Goal: Task Accomplishment & Management: Use online tool/utility

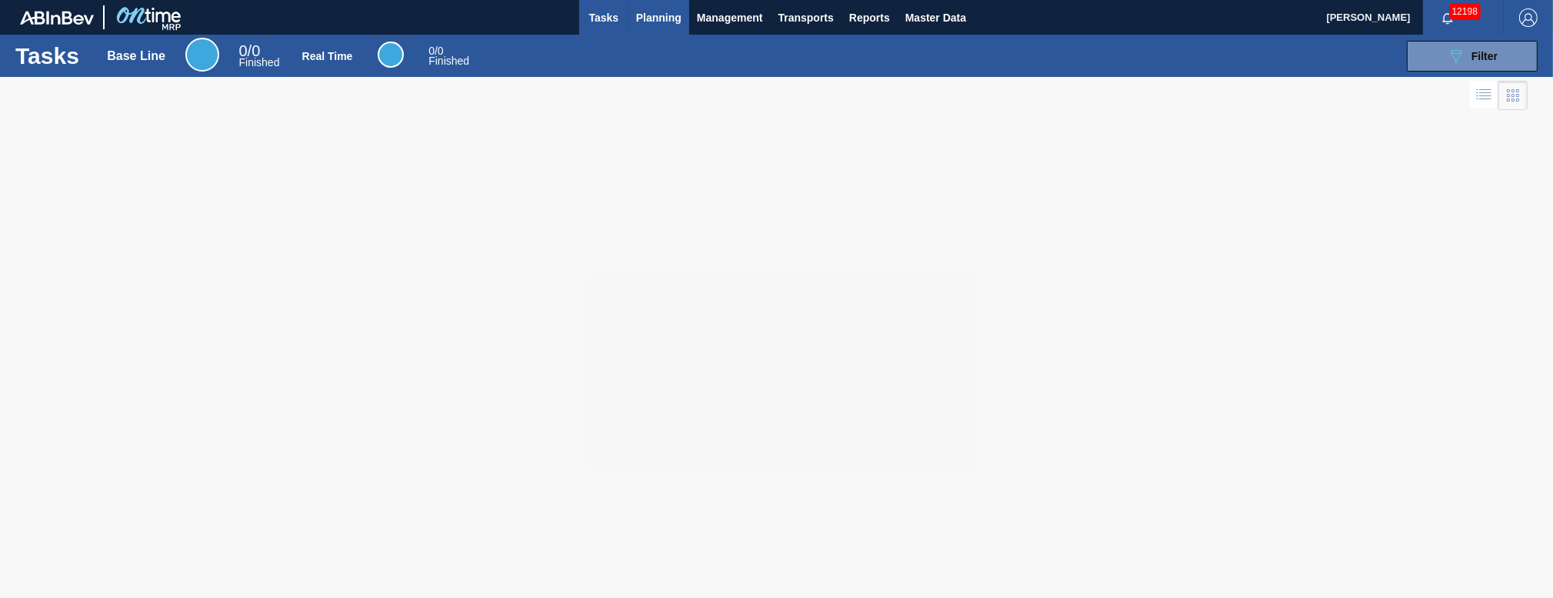
click at [654, 14] on span "Planning" at bounding box center [658, 17] width 45 height 18
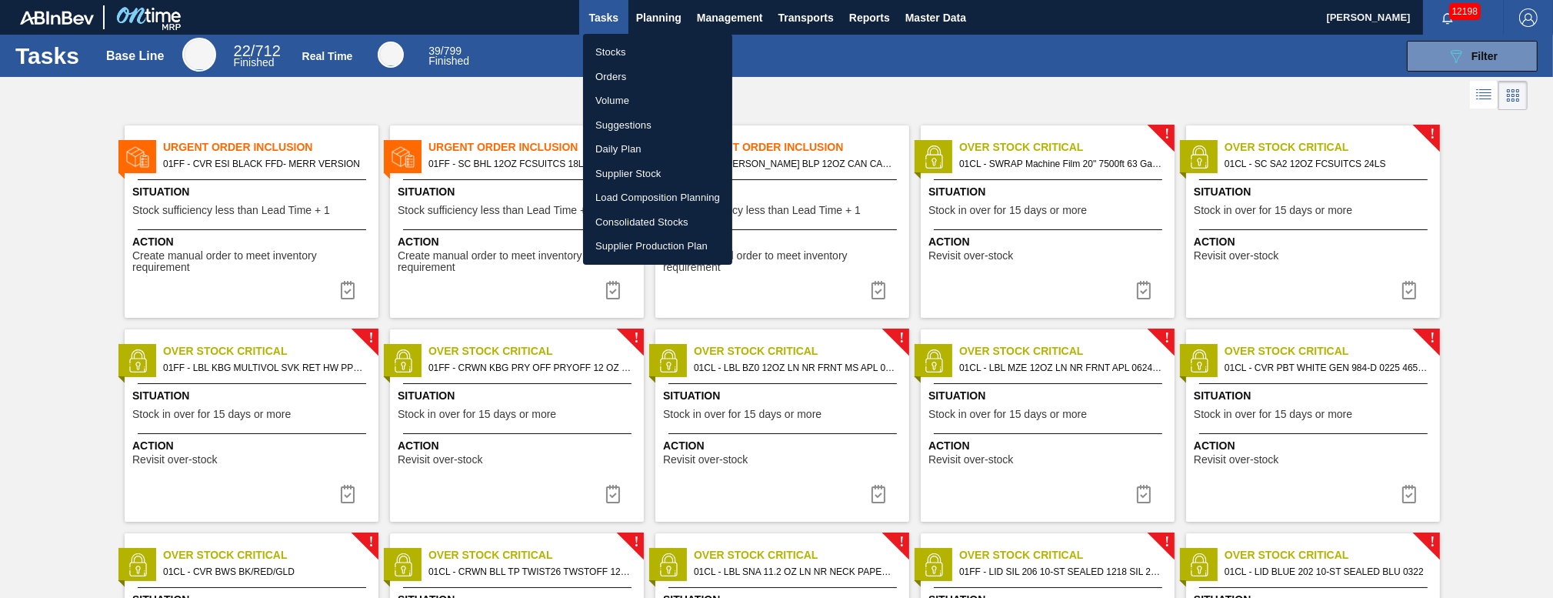
click at [629, 196] on li "Load Composition Planning" at bounding box center [657, 197] width 149 height 25
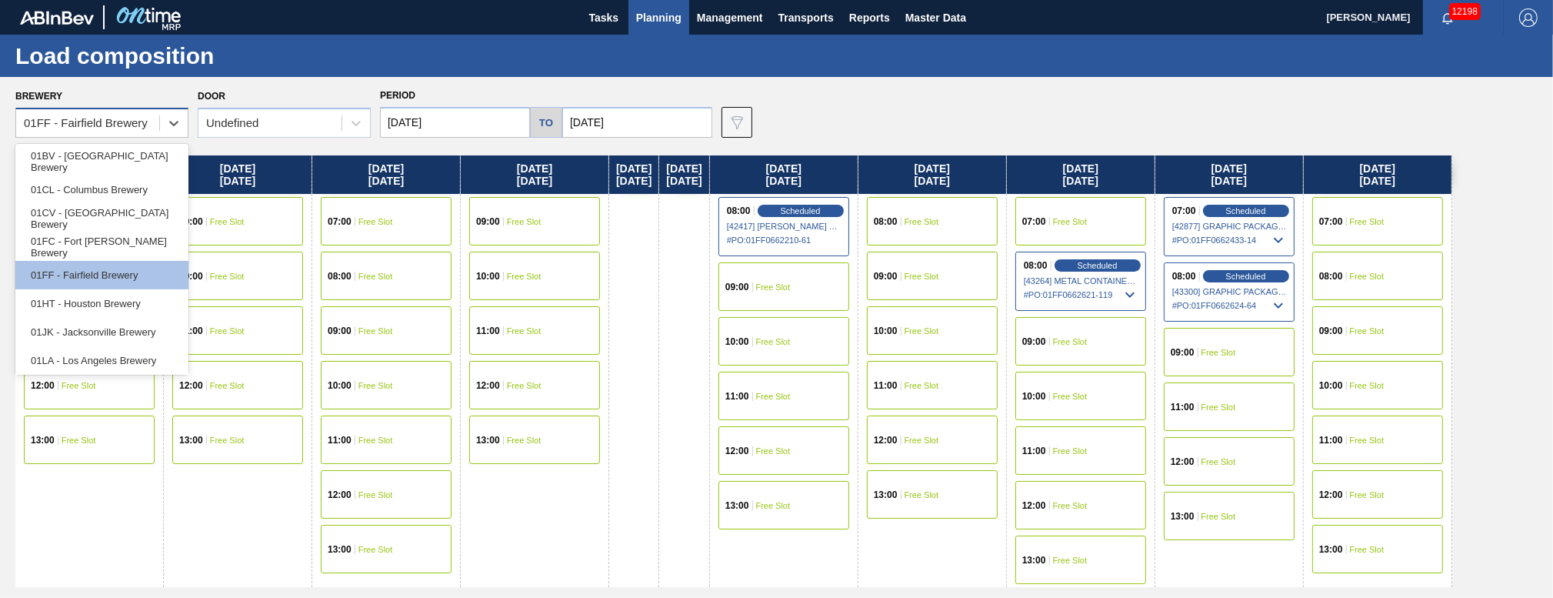
click at [142, 120] on div "01FF - Fairfield Brewery" at bounding box center [86, 123] width 124 height 13
click at [91, 188] on div "01CL - Columbus Brewery" at bounding box center [101, 189] width 173 height 28
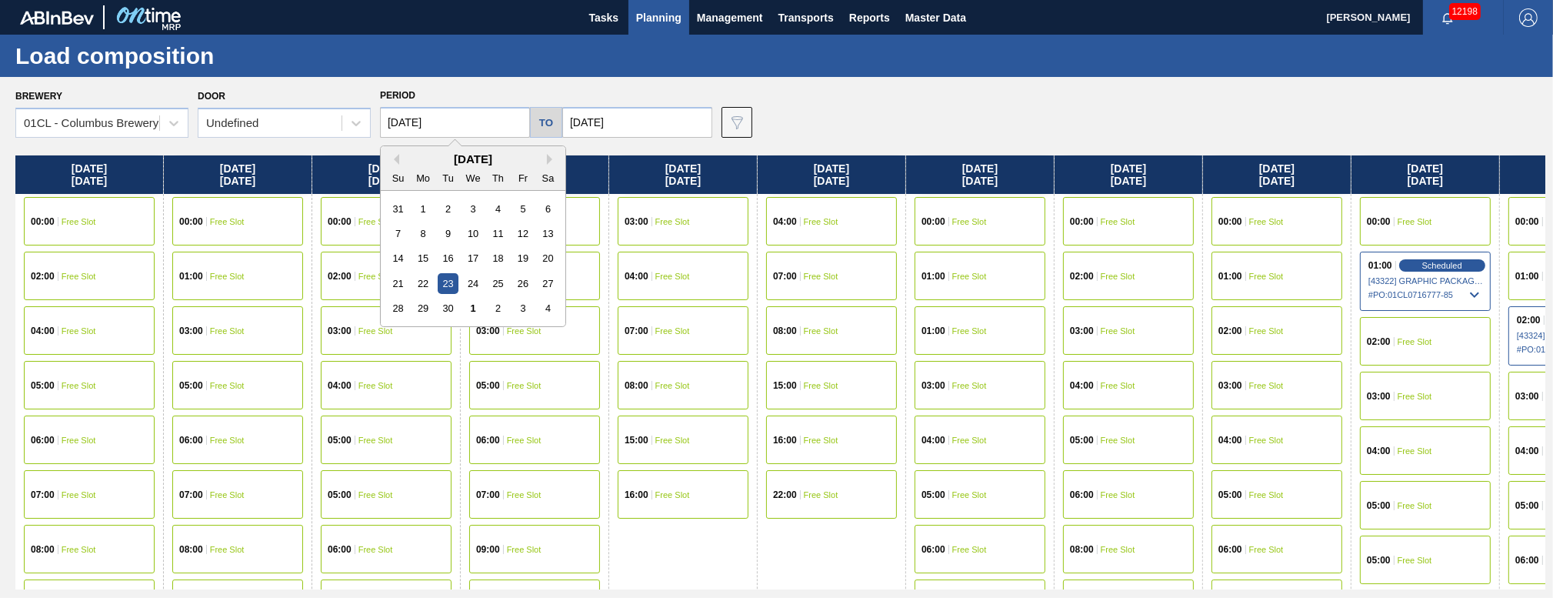
click at [495, 117] on input "[DATE]" at bounding box center [455, 122] width 150 height 31
click at [519, 312] on div "3" at bounding box center [522, 308] width 21 height 21
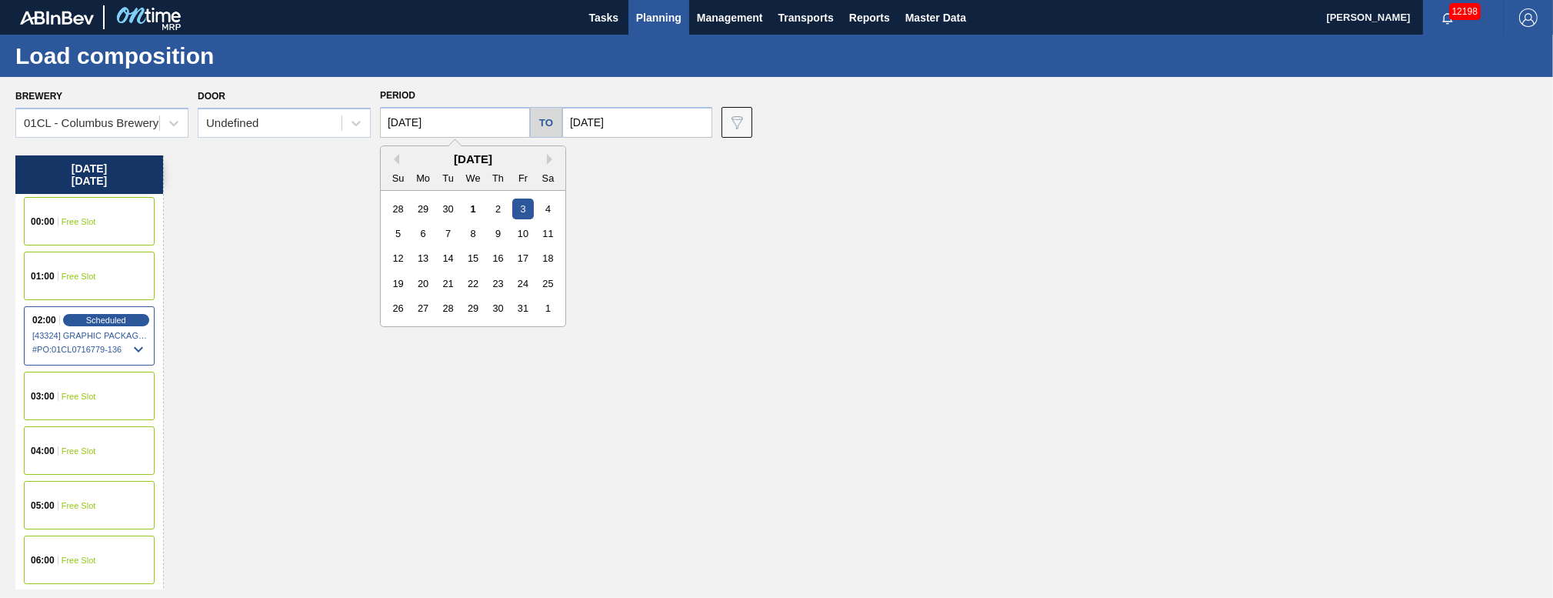
click at [460, 110] on input "[DATE]" at bounding box center [455, 122] width 150 height 31
click at [425, 232] on div "6" at bounding box center [423, 233] width 21 height 21
type input "[DATE]"
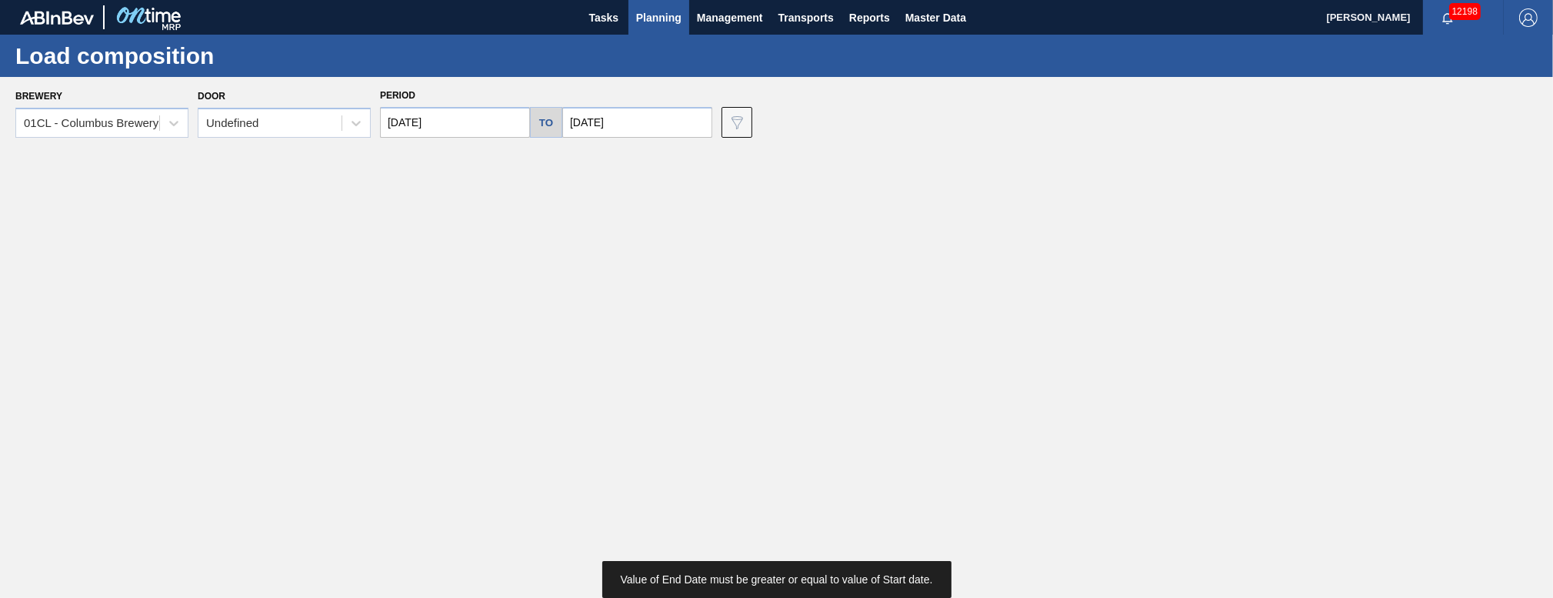
click at [666, 122] on input "[DATE]" at bounding box center [637, 122] width 150 height 31
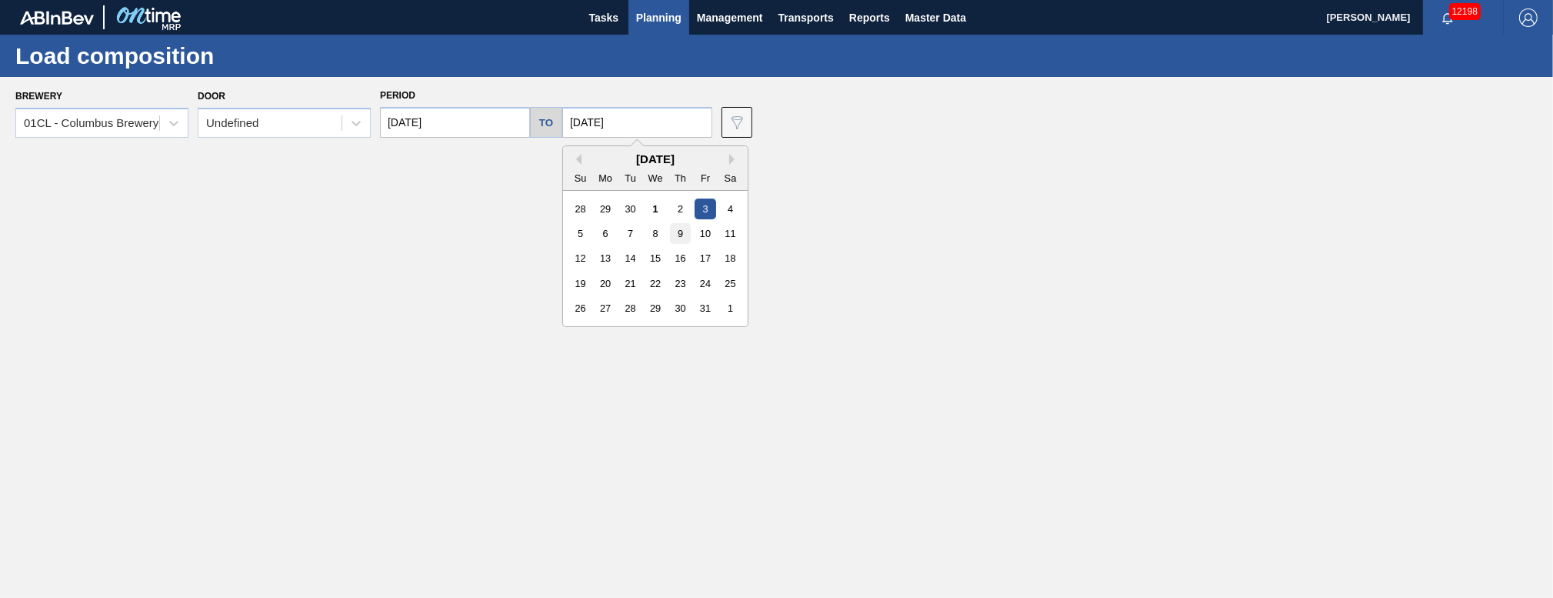
click at [676, 234] on div "9" at bounding box center [680, 233] width 21 height 21
type input "[DATE]"
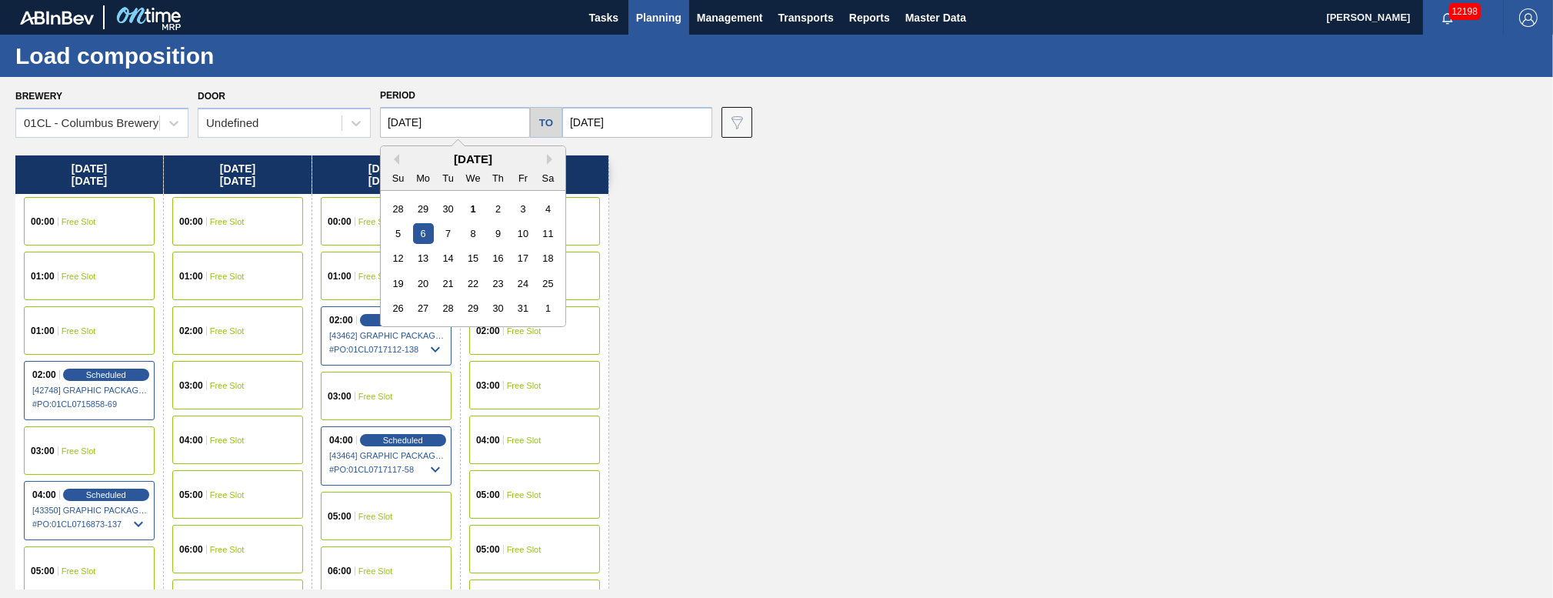
click at [472, 124] on input "[DATE]" at bounding box center [455, 122] width 150 height 31
click at [398, 228] on div "5" at bounding box center [398, 233] width 21 height 21
type input "[DATE]"
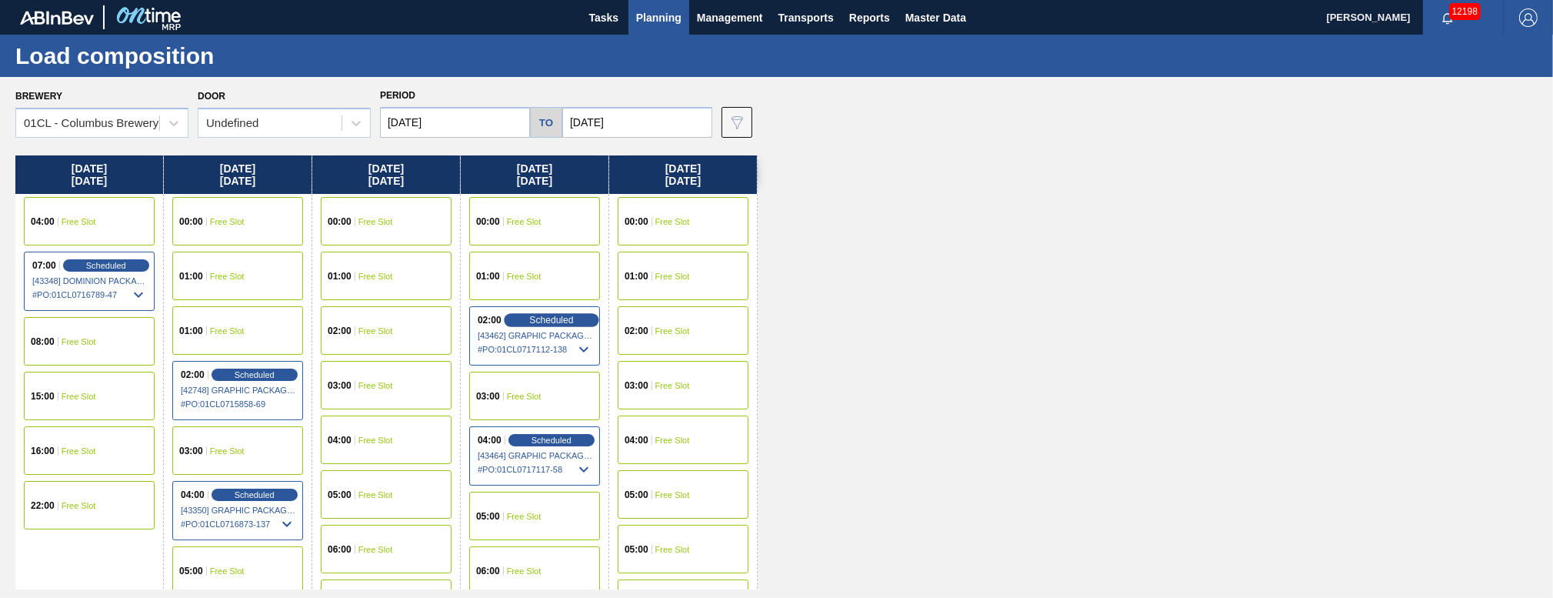
click at [550, 323] on span "Scheduled" at bounding box center [551, 320] width 44 height 10
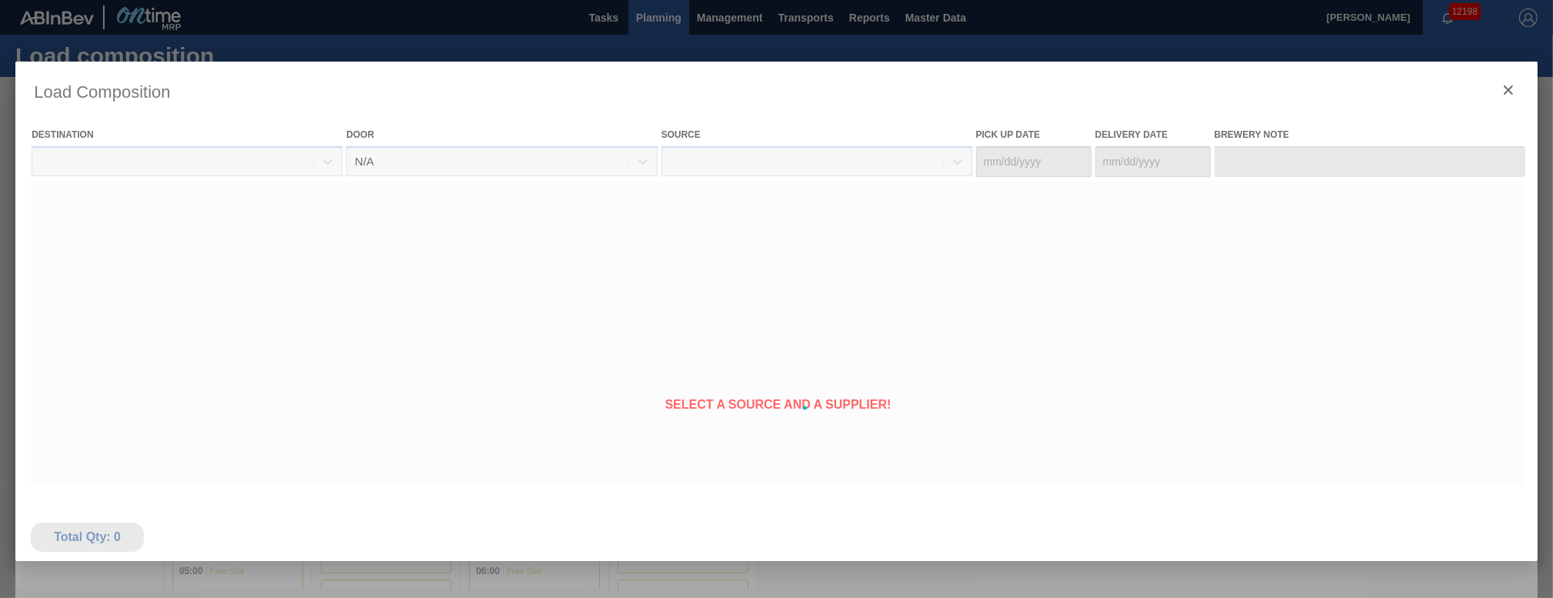
type Date "[DATE]"
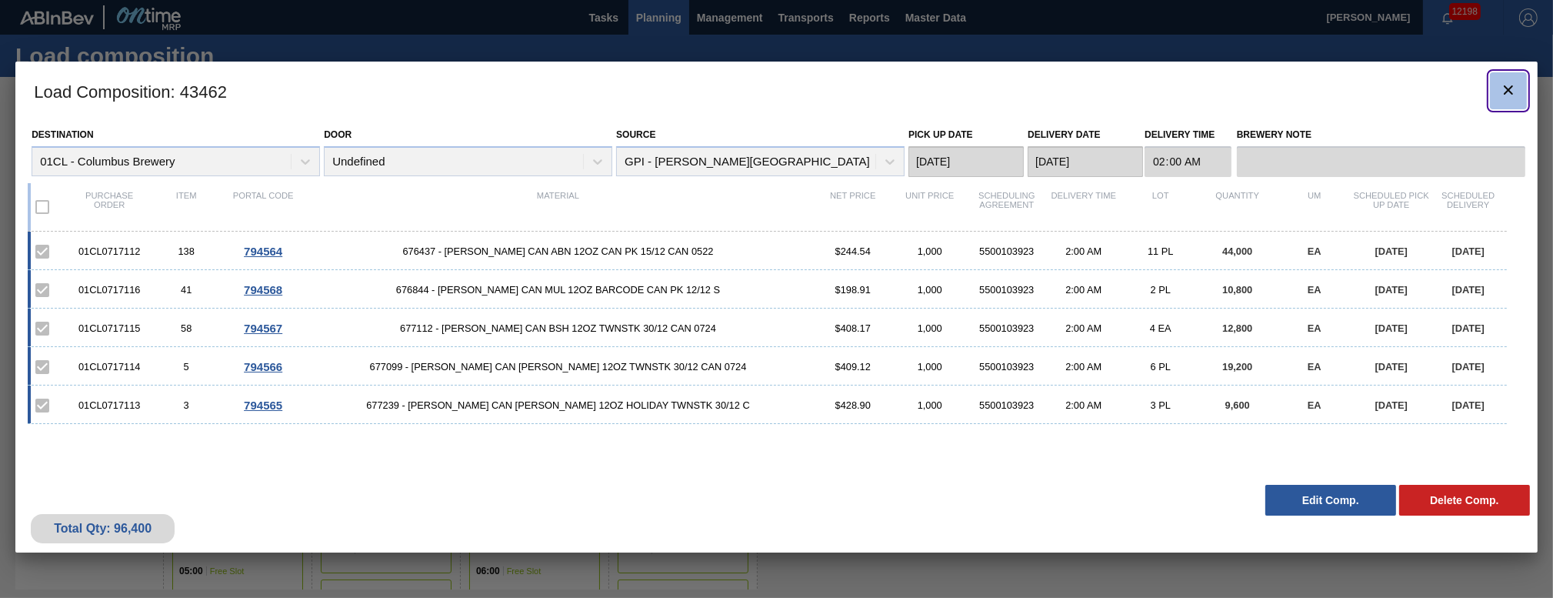
click at [1510, 86] on icon "botão de ícone" at bounding box center [1508, 89] width 9 height 9
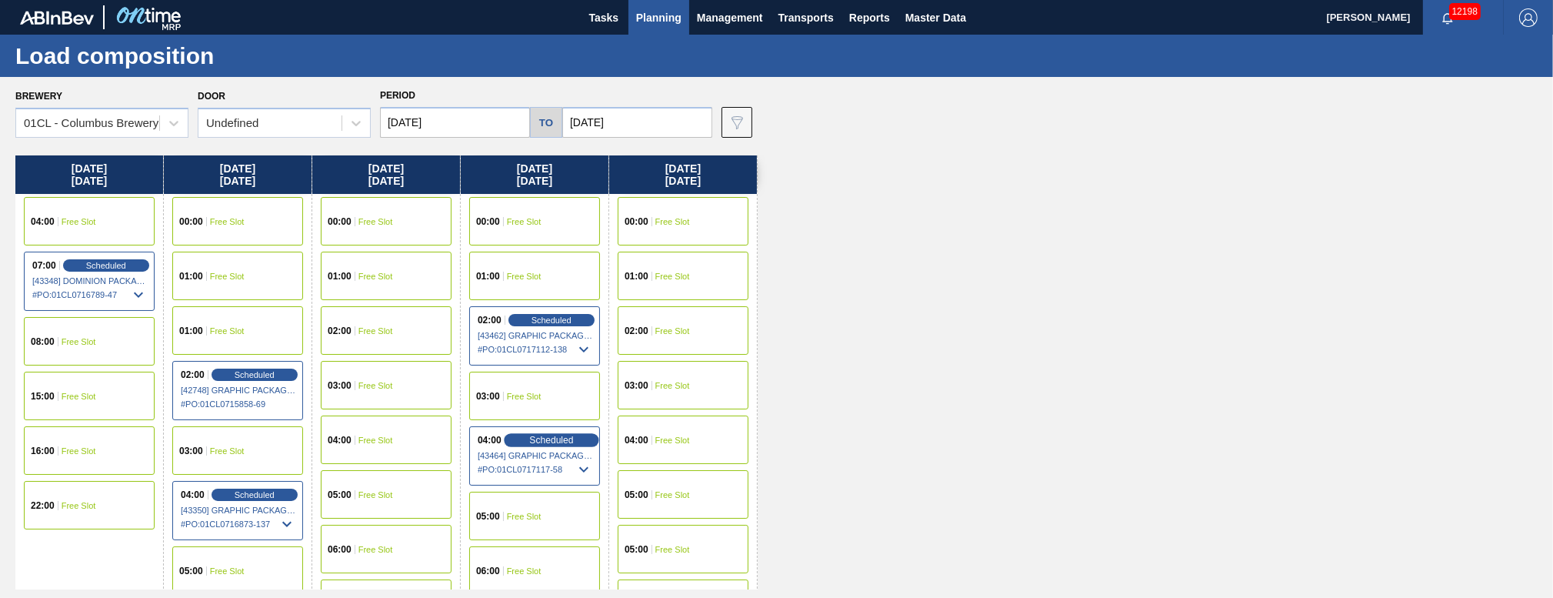
click at [531, 435] on span "Scheduled" at bounding box center [551, 440] width 44 height 10
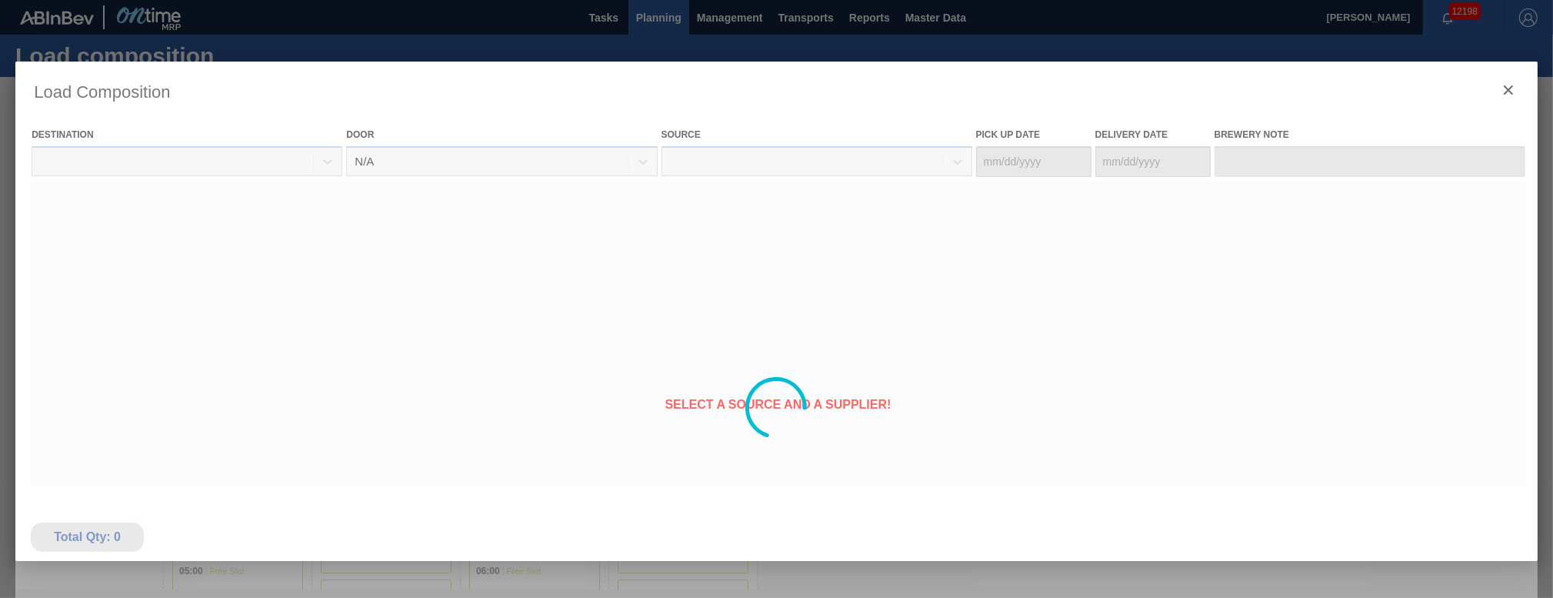
type Date "[DATE]"
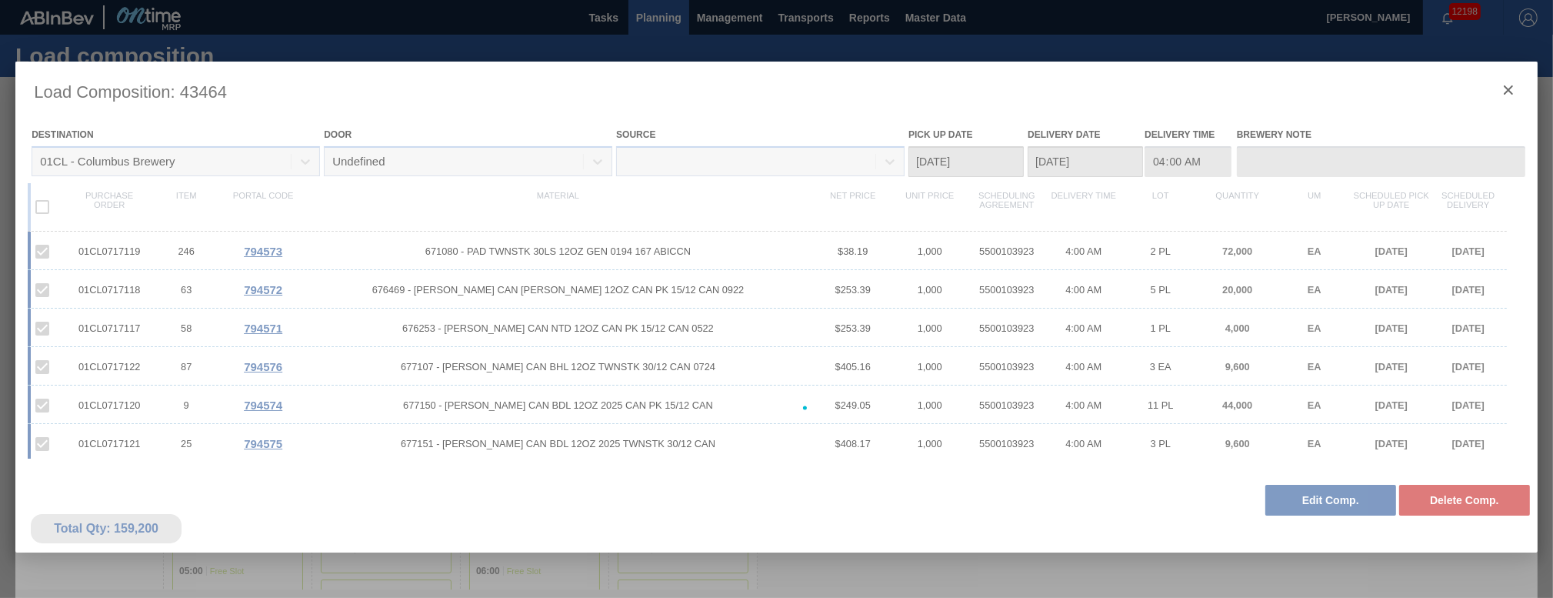
click at [1299, 500] on div at bounding box center [776, 408] width 1523 height 692
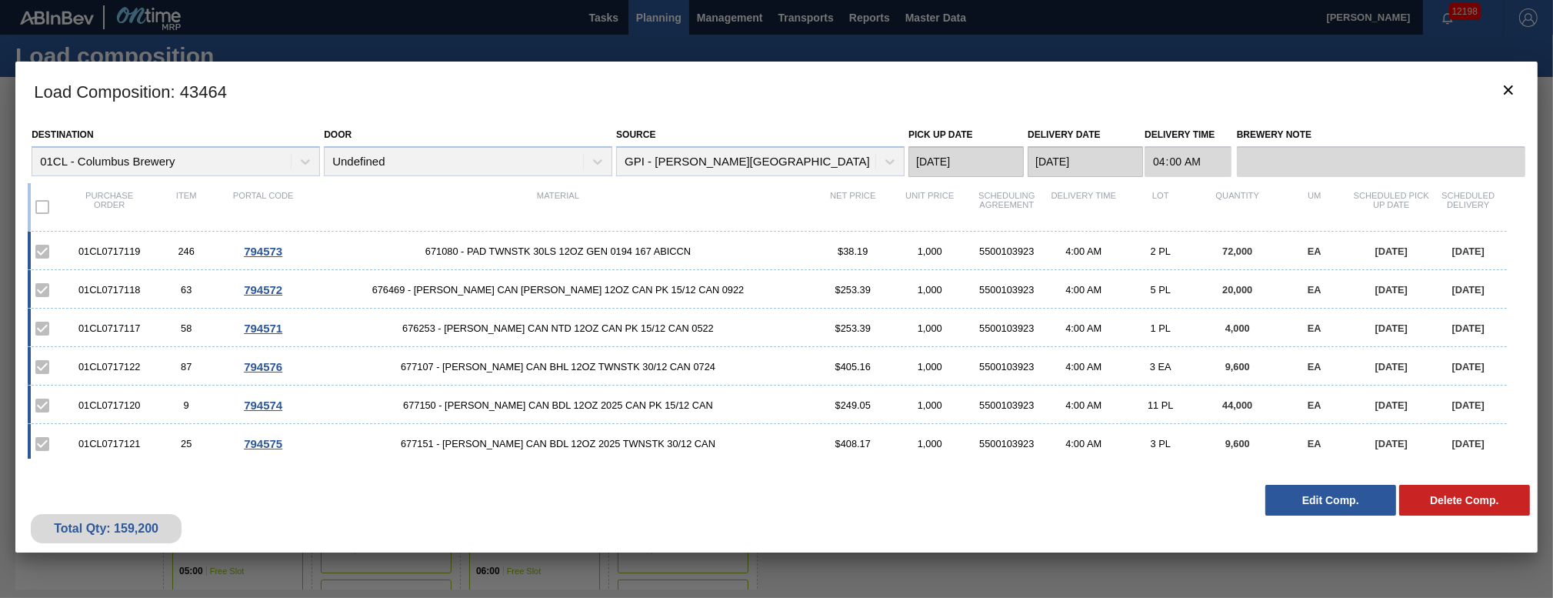
click at [1299, 500] on button "Edit Comp." at bounding box center [1331, 500] width 131 height 31
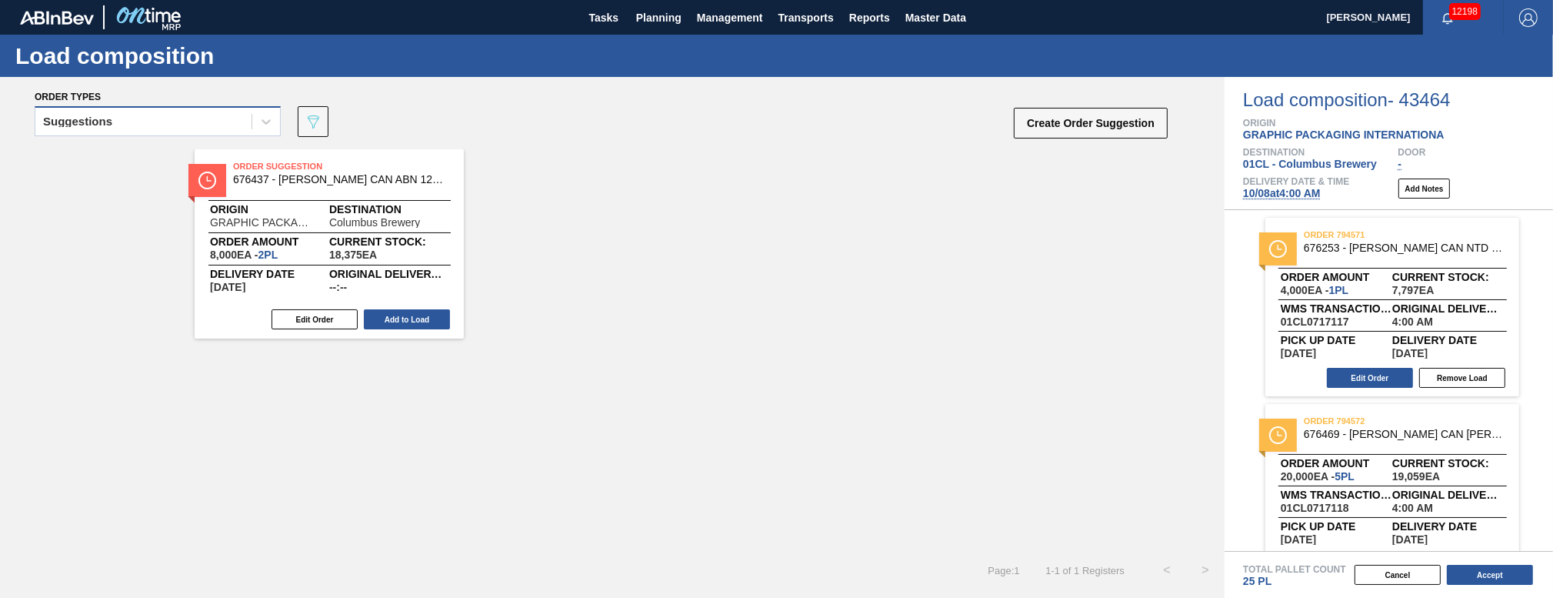
click at [213, 122] on div "Suggestions" at bounding box center [143, 122] width 216 height 22
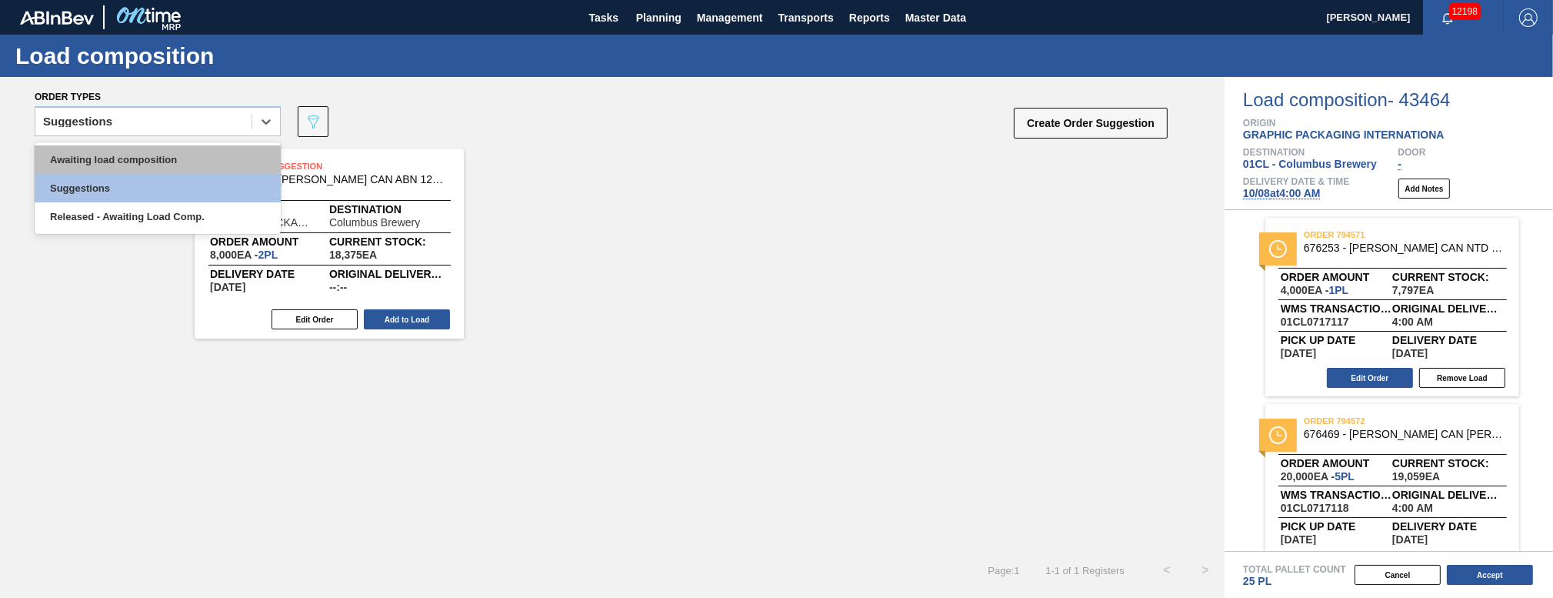
click at [193, 144] on div "Awaiting load composition Suggestions Released - Awaiting Load Comp." at bounding box center [158, 188] width 246 height 92
click at [188, 148] on div "Awaiting load composition" at bounding box center [158, 159] width 246 height 28
